Goal: Check status: Check status

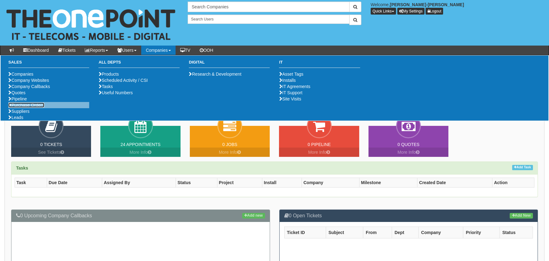
click at [32, 108] on link "Purchase Orders" at bounding box center [26, 105] width 36 height 5
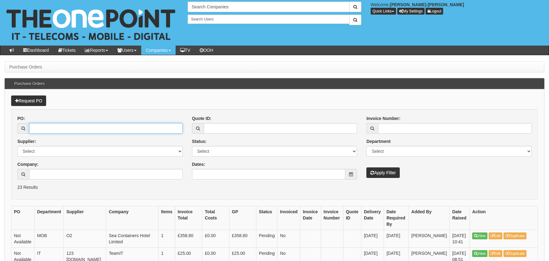
click at [107, 129] on input "PO:" at bounding box center [106, 128] width 154 height 11
paste input "19301"
type input "19301"
click at [393, 177] on button "Apply Filter" at bounding box center [383, 172] width 33 height 11
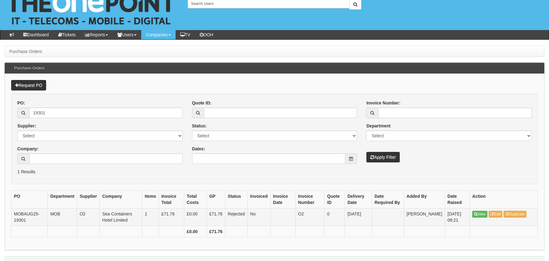
scroll to position [29, 0]
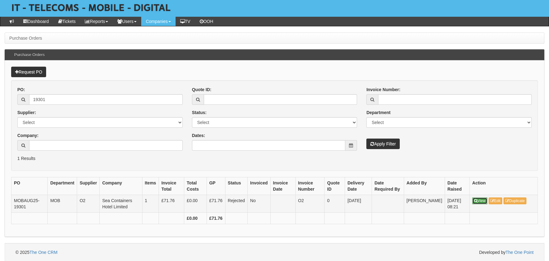
click at [473, 201] on link "View" at bounding box center [480, 200] width 15 height 7
